Goal: Check status: Check status

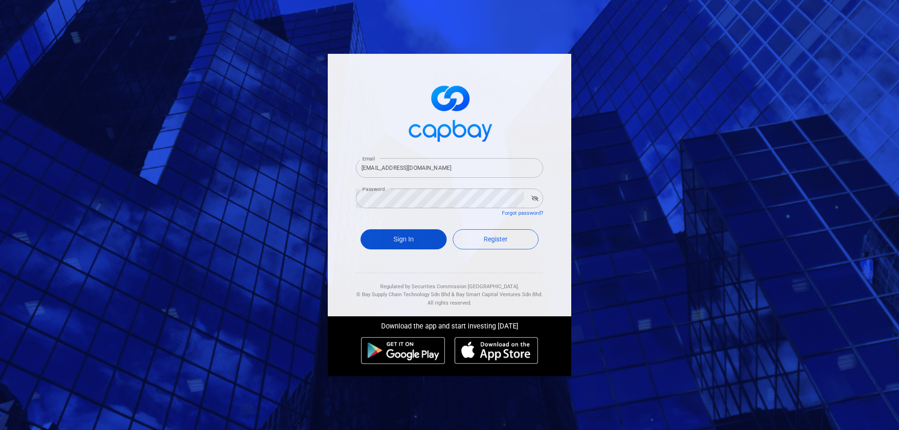
click at [404, 244] on button "Sign In" at bounding box center [404, 239] width 86 height 20
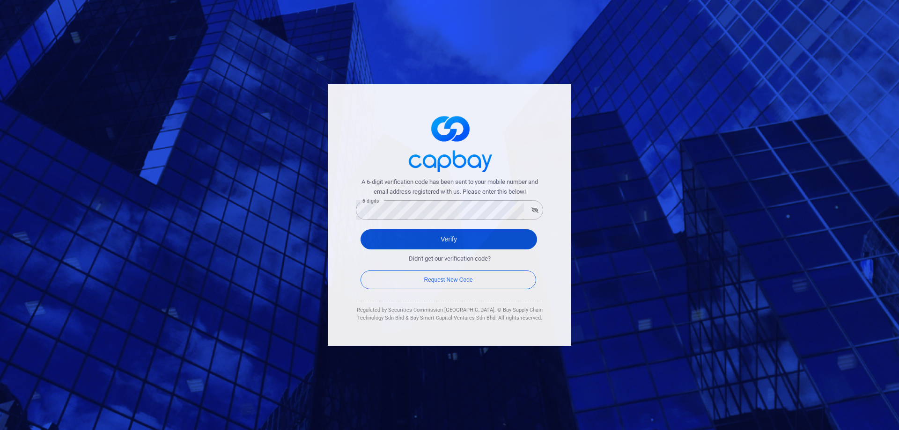
click at [445, 242] on button "Verify" at bounding box center [449, 239] width 177 height 20
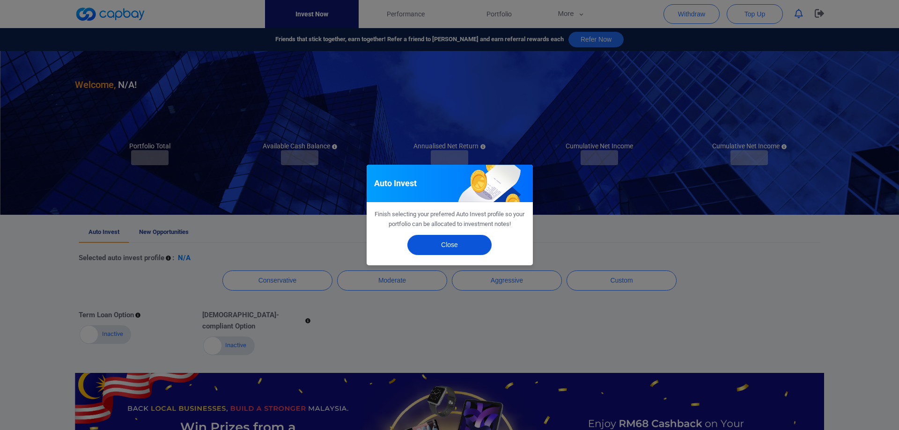
click at [438, 246] on button "Close" at bounding box center [449, 245] width 84 height 20
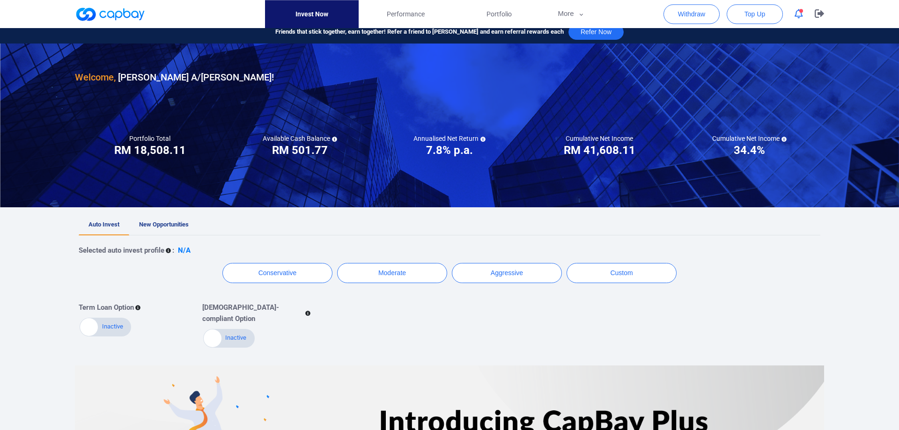
scroll to position [6, 0]
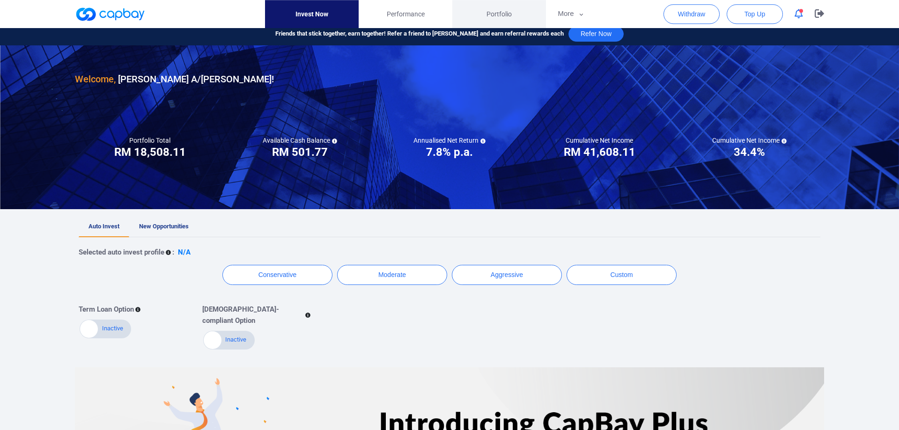
click at [501, 15] on span "Portfolio" at bounding box center [498, 14] width 25 height 10
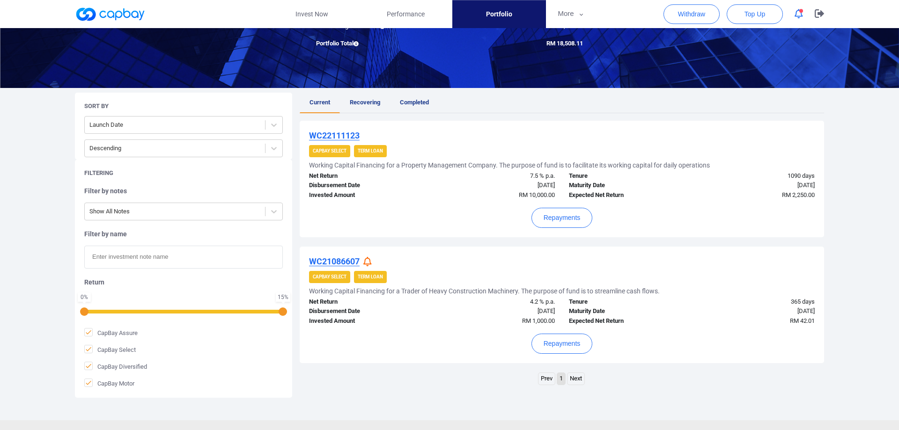
scroll to position [127, 0]
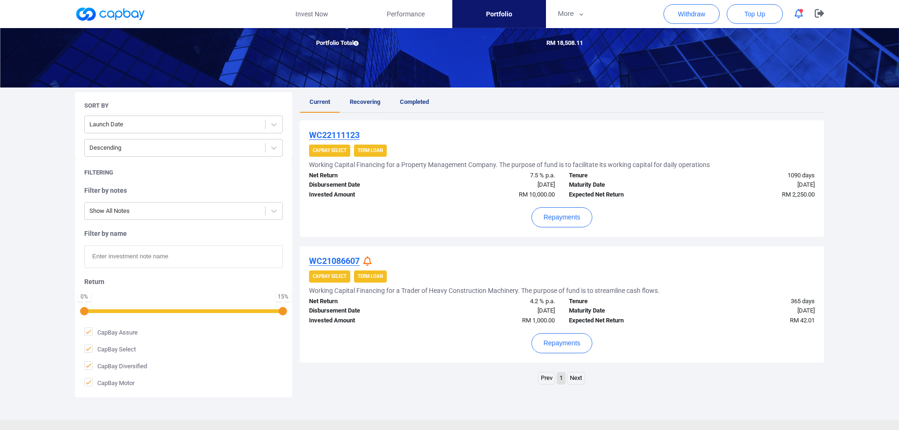
click at [360, 103] on span "Recovering" at bounding box center [365, 101] width 30 height 7
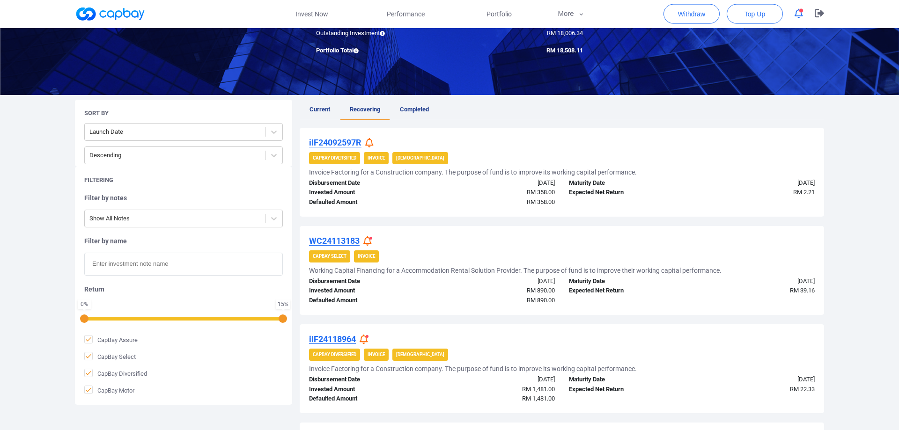
scroll to position [5, 0]
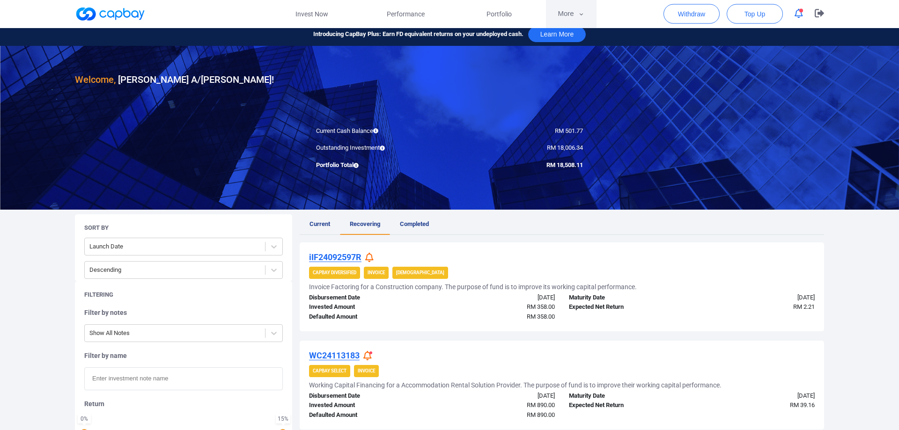
click at [576, 19] on button "More" at bounding box center [571, 14] width 50 height 28
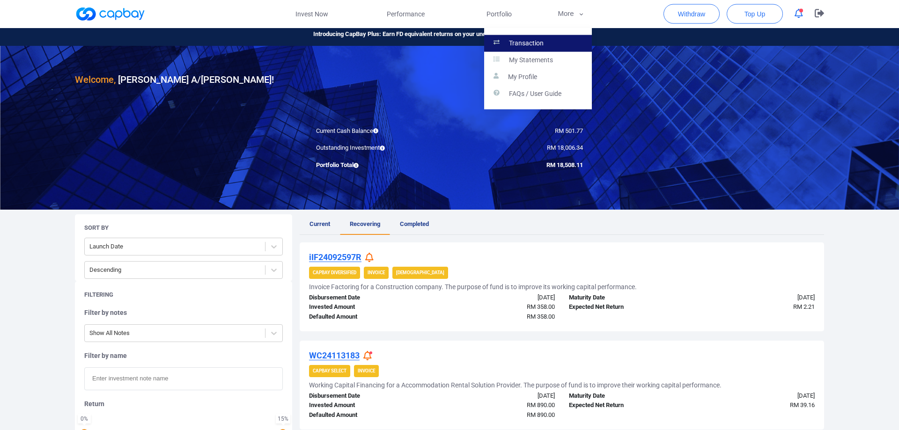
click at [557, 44] on link "Transaction" at bounding box center [538, 43] width 108 height 17
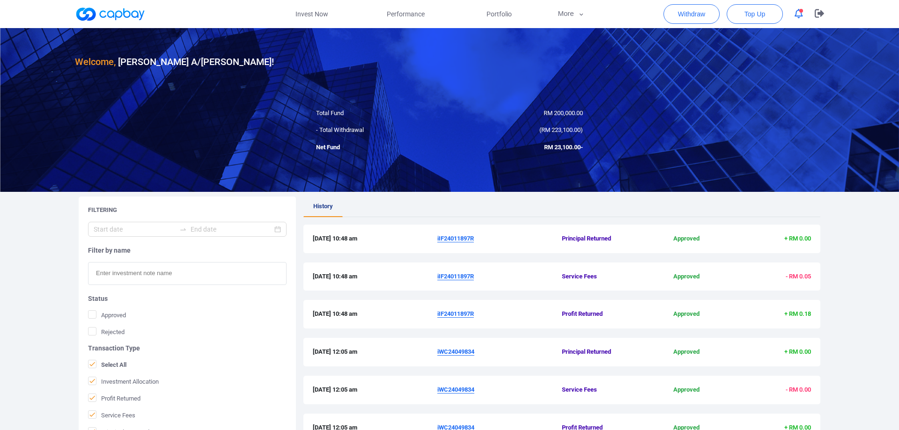
click at [800, 14] on icon "button" at bounding box center [799, 14] width 8 height 10
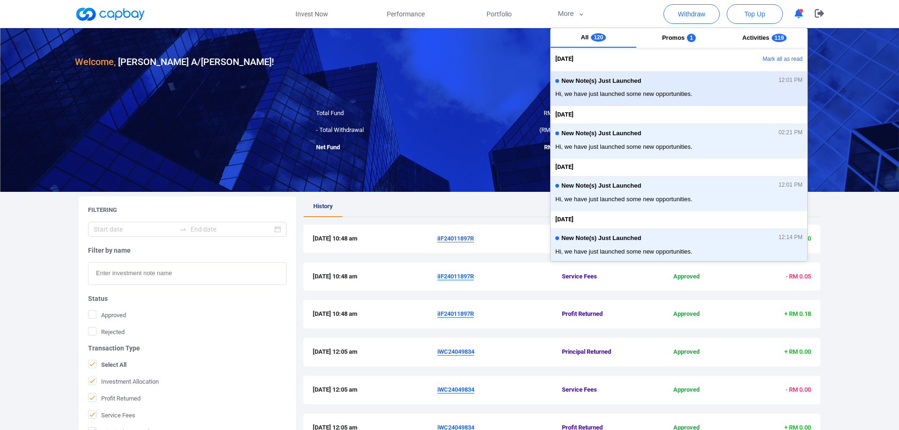
click at [779, 102] on button "New Note(s) Just Launched 12:01 PM Hi, we have just launched some new opportuni…" at bounding box center [679, 88] width 257 height 35
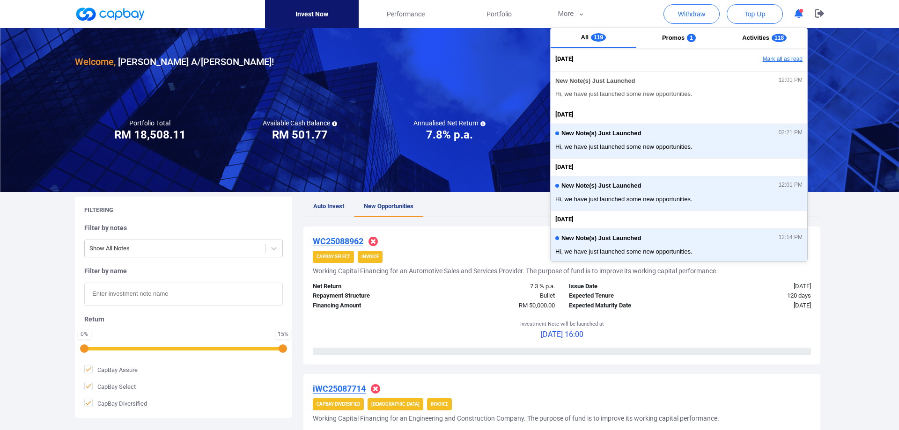
click at [784, 62] on button "Mark all as read" at bounding box center [757, 60] width 101 height 16
